Goal: Information Seeking & Learning: Learn about a topic

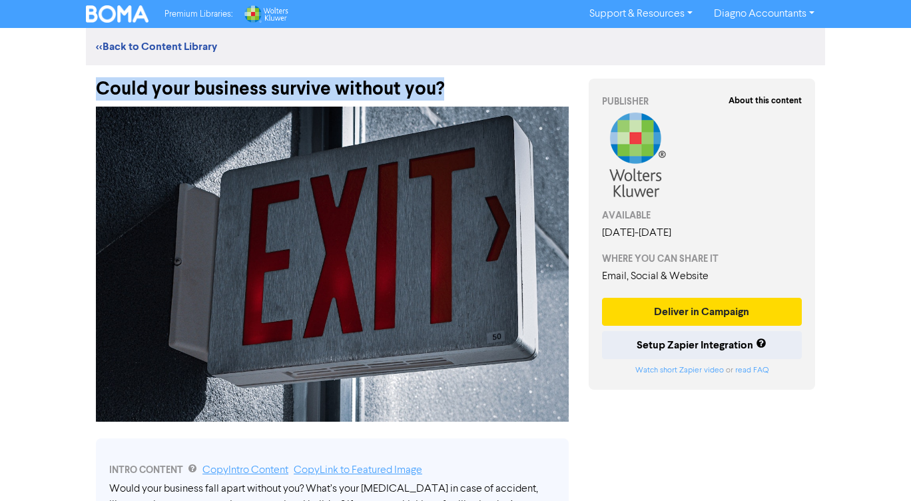
drag, startPoint x: 449, startPoint y: 86, endPoint x: 91, endPoint y: 94, distance: 358.2
click at [91, 94] on div "Could your business survive without you?" at bounding box center [332, 82] width 493 height 35
copy div "Could your business survive without you?"
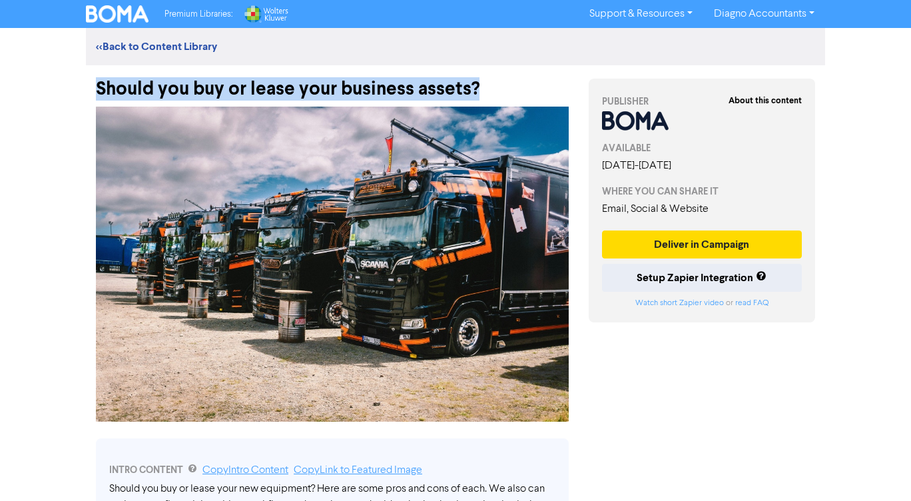
drag, startPoint x: 496, startPoint y: 89, endPoint x: 93, endPoint y: 85, distance: 402.8
click at [93, 85] on div "Should you buy or lease your business assets?" at bounding box center [332, 82] width 493 height 35
copy div "Should you buy or lease your business assets?"
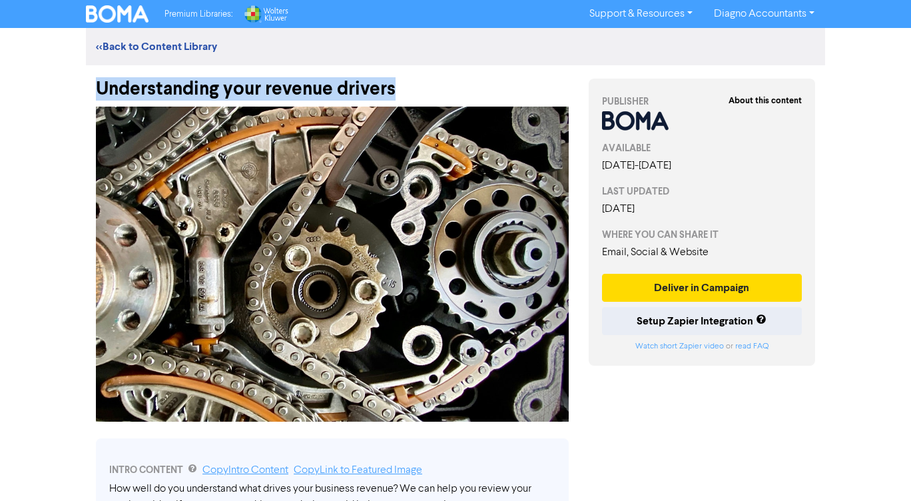
drag, startPoint x: 407, startPoint y: 92, endPoint x: 95, endPoint y: 95, distance: 312.2
click at [95, 95] on div "Understanding your revenue drivers" at bounding box center [332, 82] width 493 height 35
copy div "Understanding your revenue drivers"
